Goal: Find specific page/section: Find specific page/section

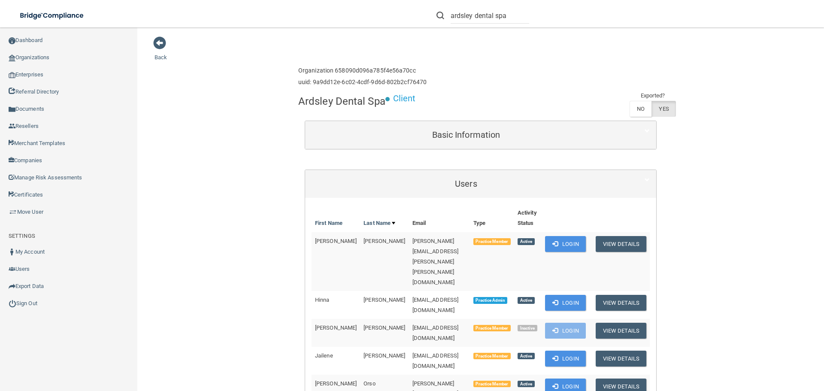
scroll to position [86, 0]
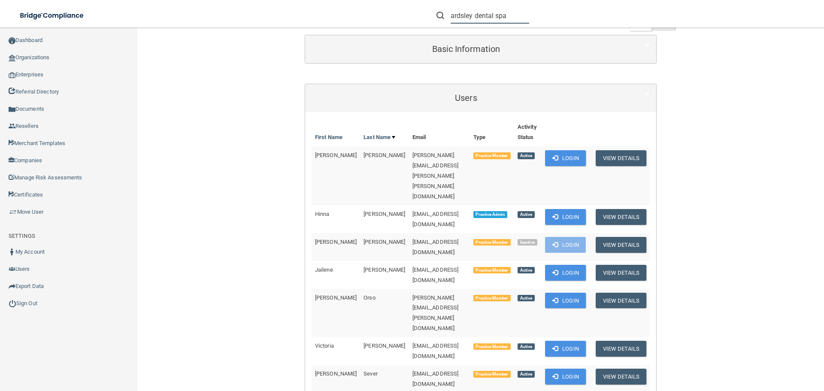
click at [458, 13] on input "ardsley dental spa" at bounding box center [490, 16] width 79 height 16
paste input "Eye Clinic of Sandpoint"
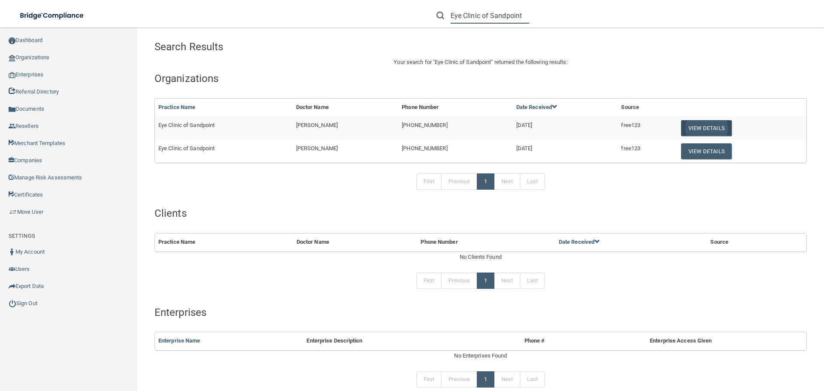
type input "Eye Clinic of Sandpoint"
click at [699, 126] on button "View Details" at bounding box center [706, 128] width 51 height 16
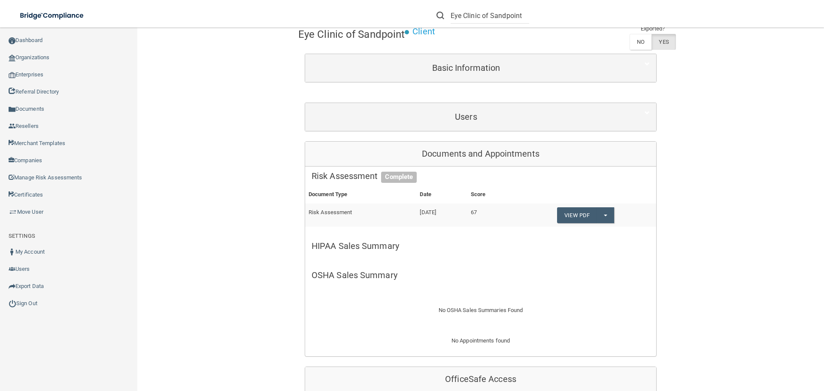
scroll to position [86, 0]
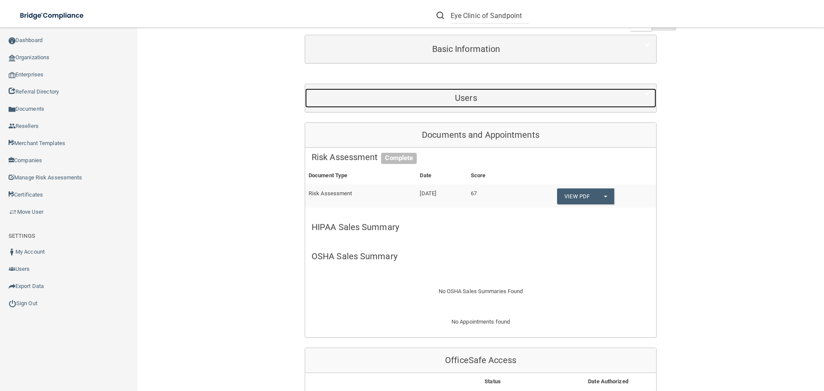
drag, startPoint x: 412, startPoint y: 93, endPoint x: 406, endPoint y: 91, distance: 6.2
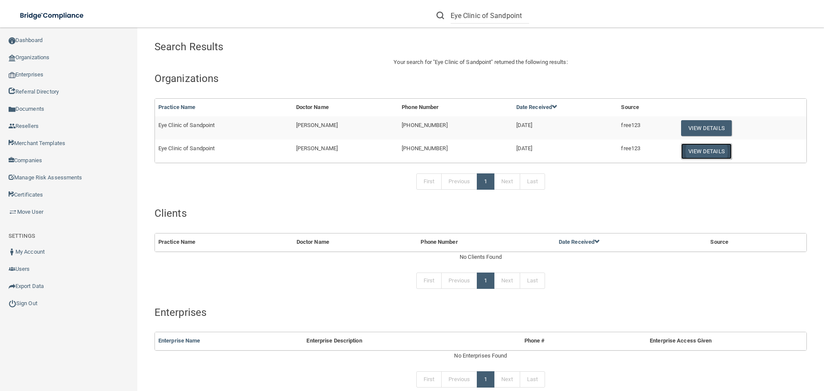
click at [698, 150] on button "View Details" at bounding box center [706, 151] width 51 height 16
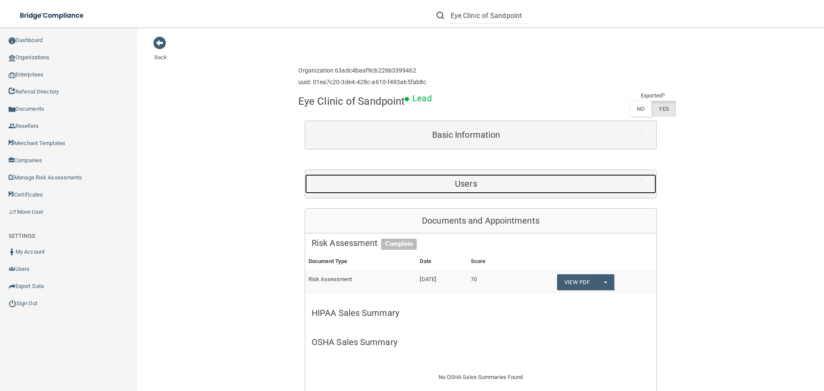
click at [463, 184] on h5 "Users" at bounding box center [466, 183] width 309 height 9
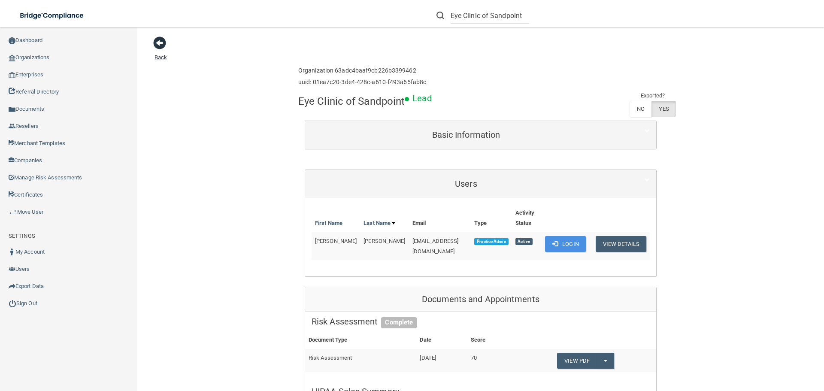
click at [159, 39] on span at bounding box center [159, 42] width 13 height 13
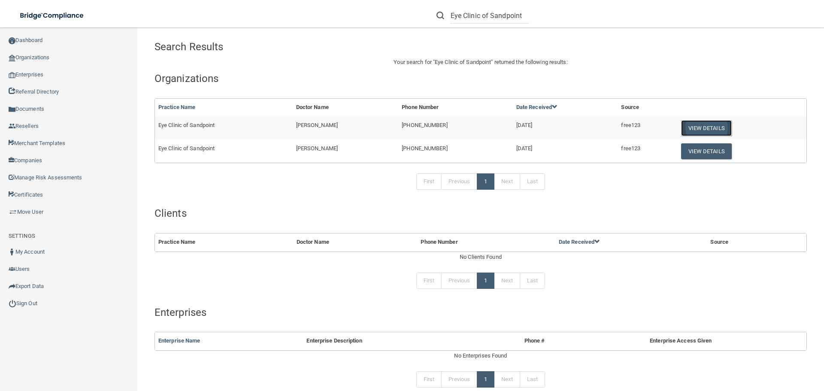
click at [690, 131] on button "View Details" at bounding box center [706, 128] width 51 height 16
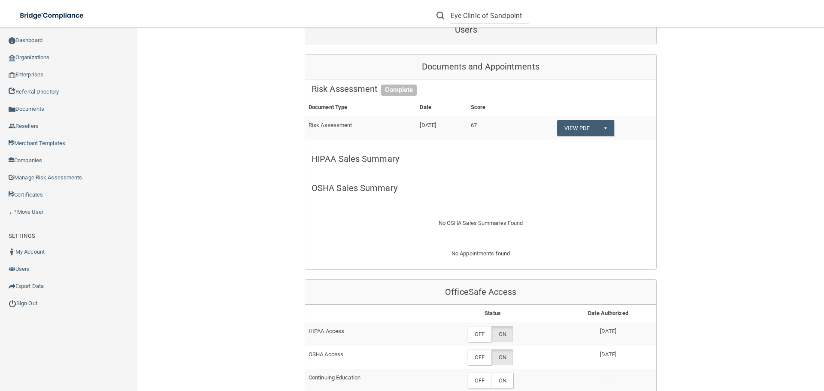
scroll to position [129, 0]
